Goal: Navigation & Orientation: Find specific page/section

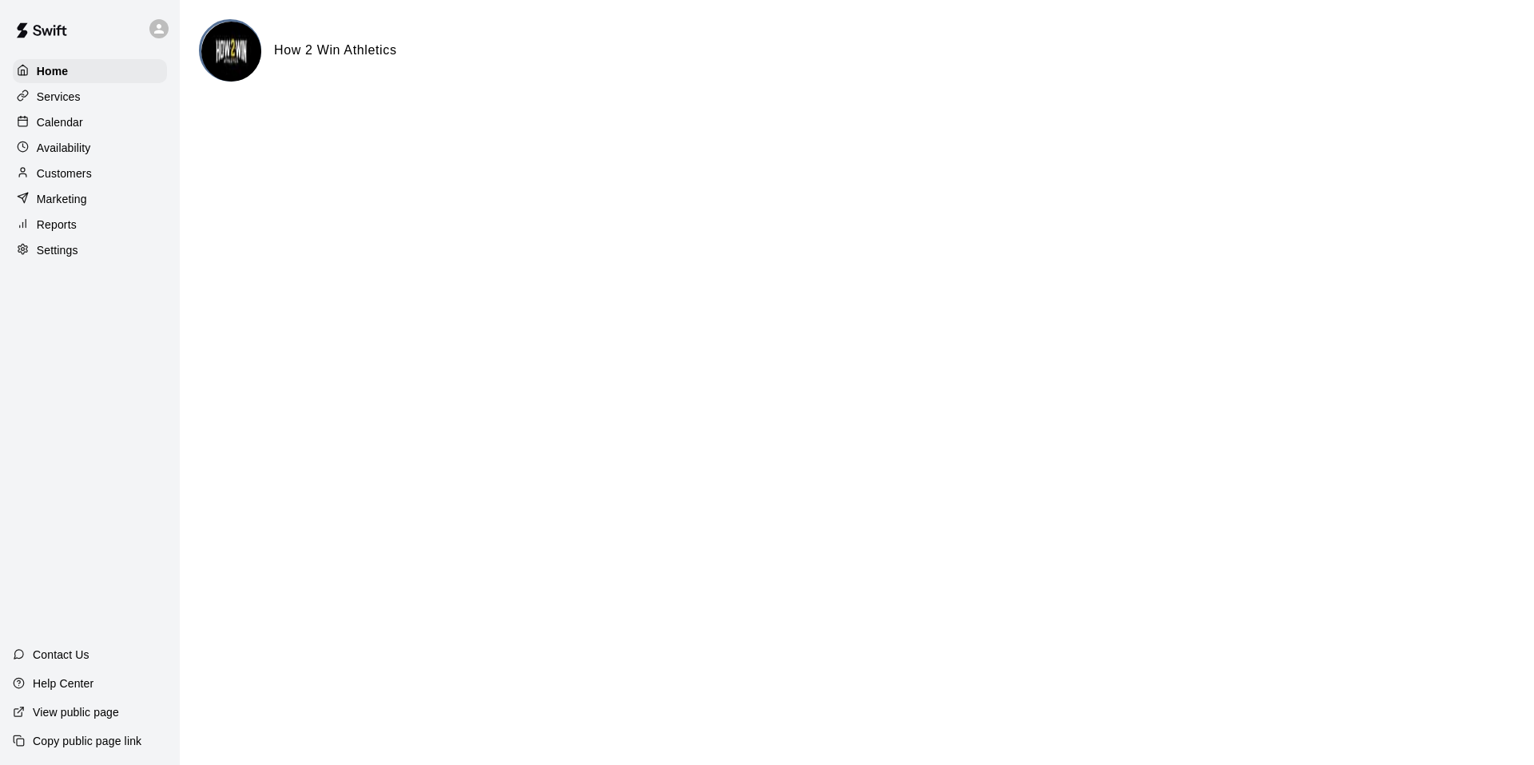
click at [76, 99] on p "Services" at bounding box center [59, 97] width 44 height 16
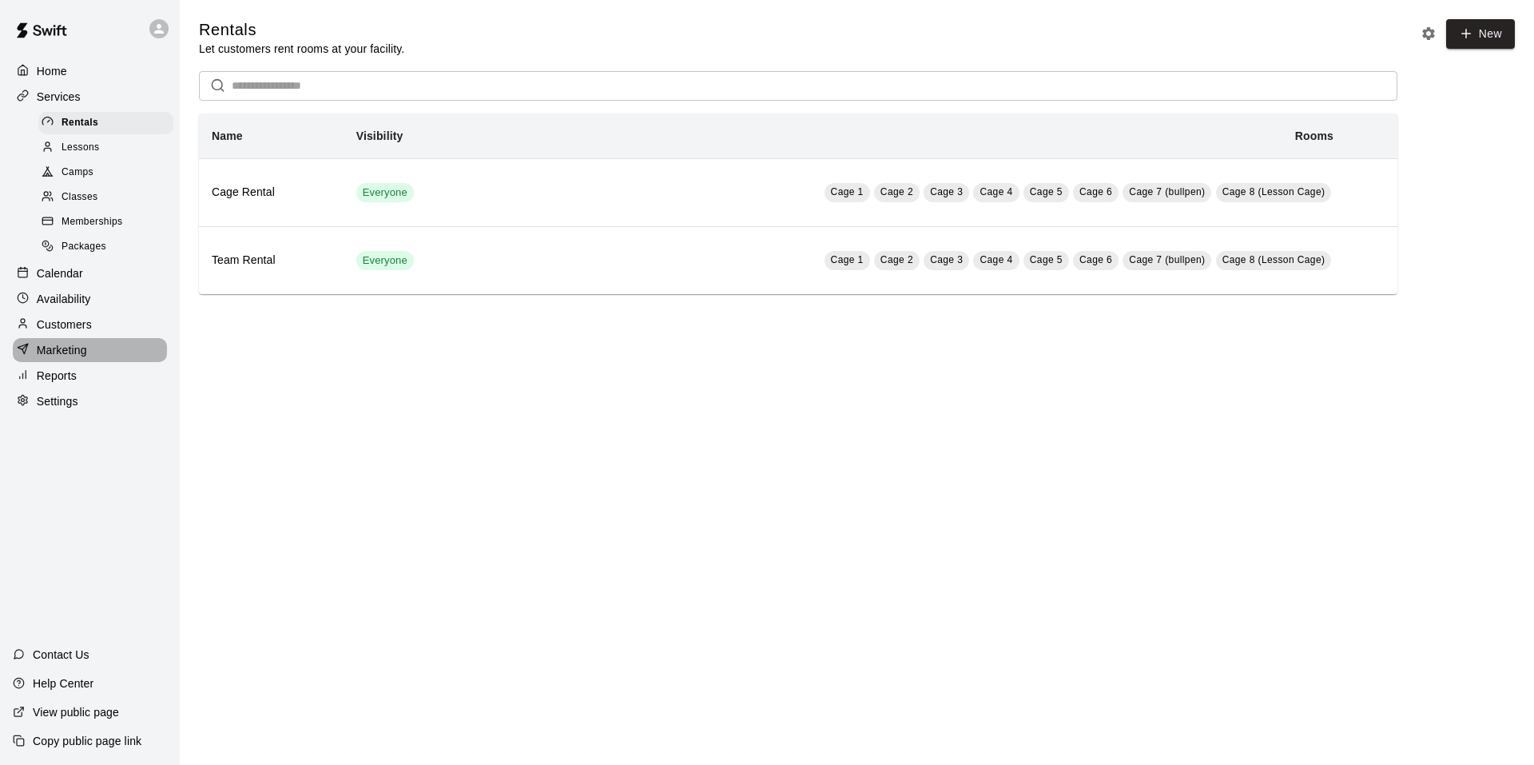
click at [78, 358] on p "Marketing" at bounding box center [62, 350] width 50 height 16
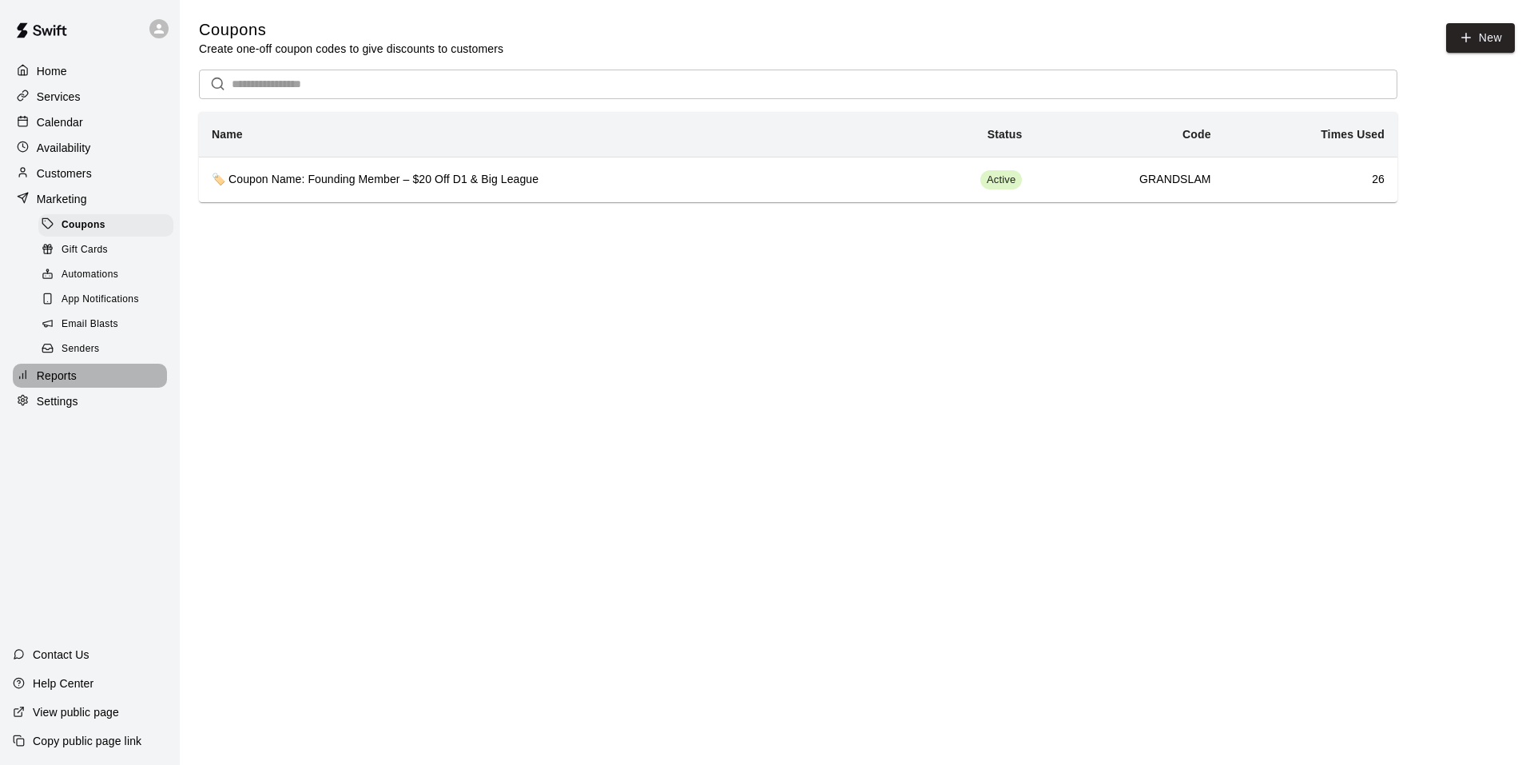
click at [67, 379] on p "Reports" at bounding box center [57, 376] width 40 height 16
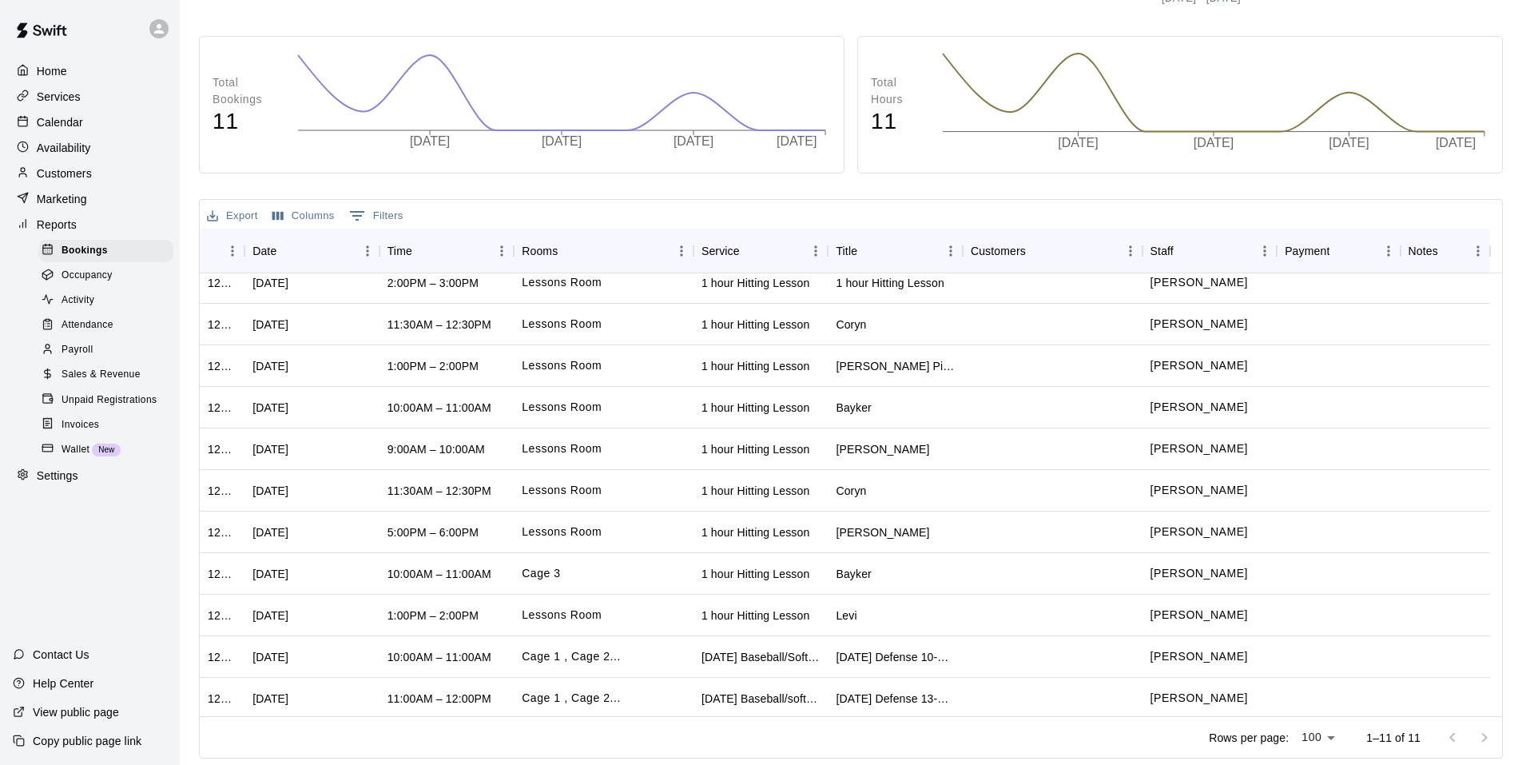
scroll to position [14, 0]
